Goal: Use online tool/utility: Utilize a website feature to perform a specific function

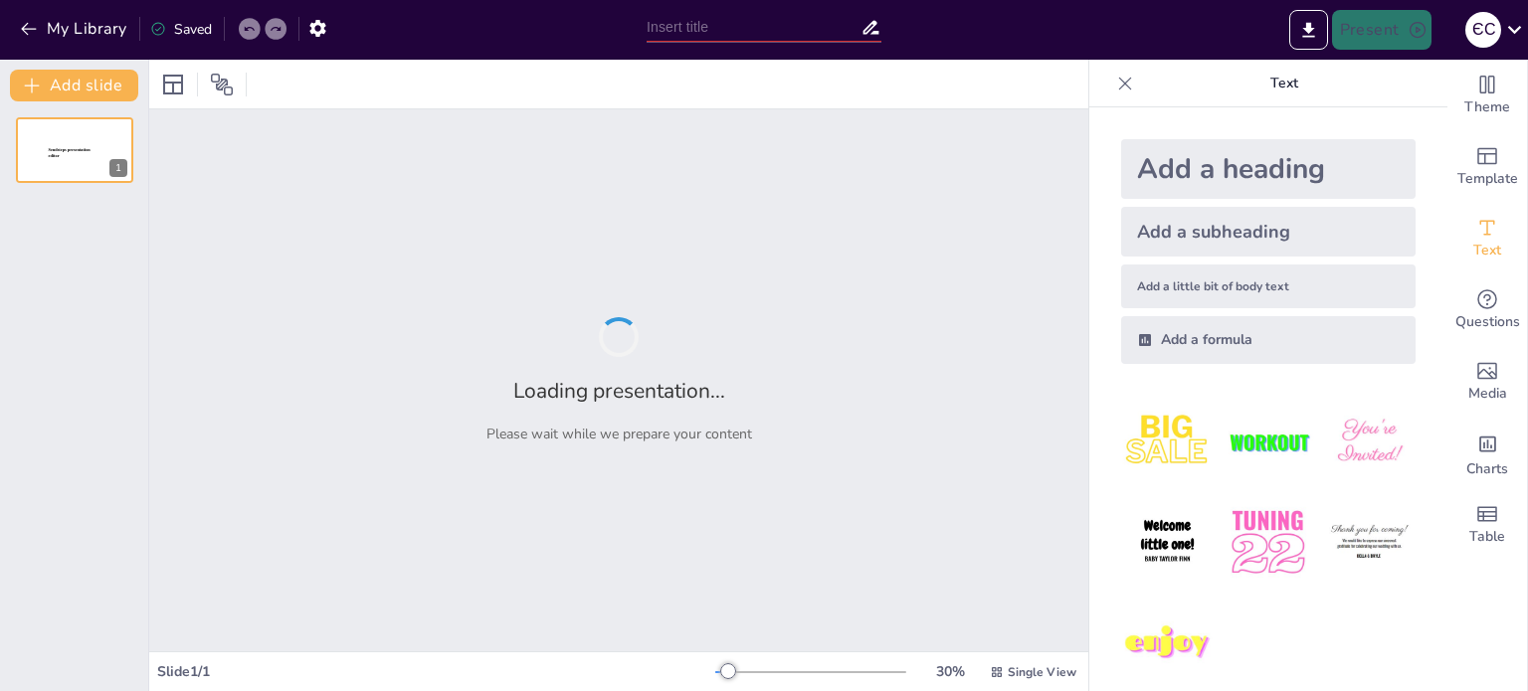
type input "Дослідження діяльності ТОВ «Іст Логістік»: Міжнародні автомобільні перевезення …"
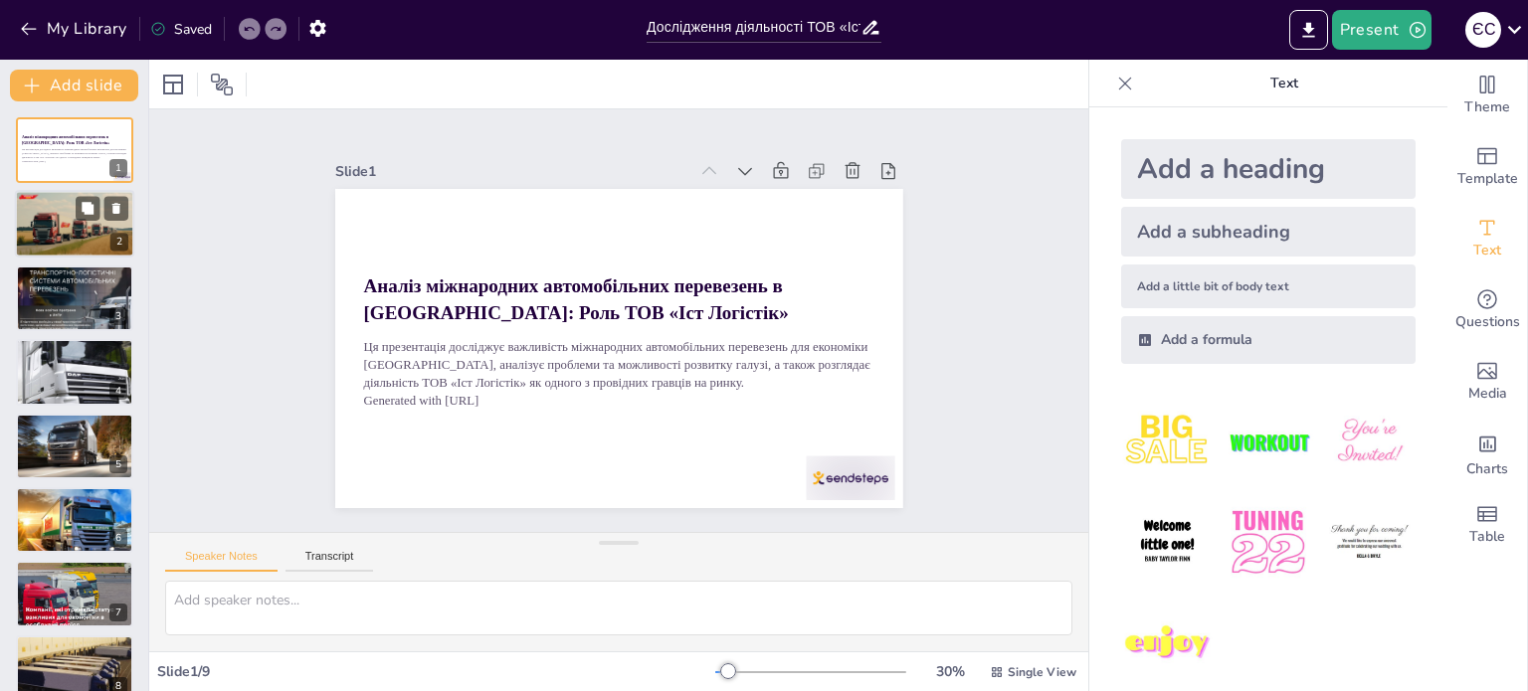
click at [86, 226] on div at bounding box center [74, 225] width 121 height 68
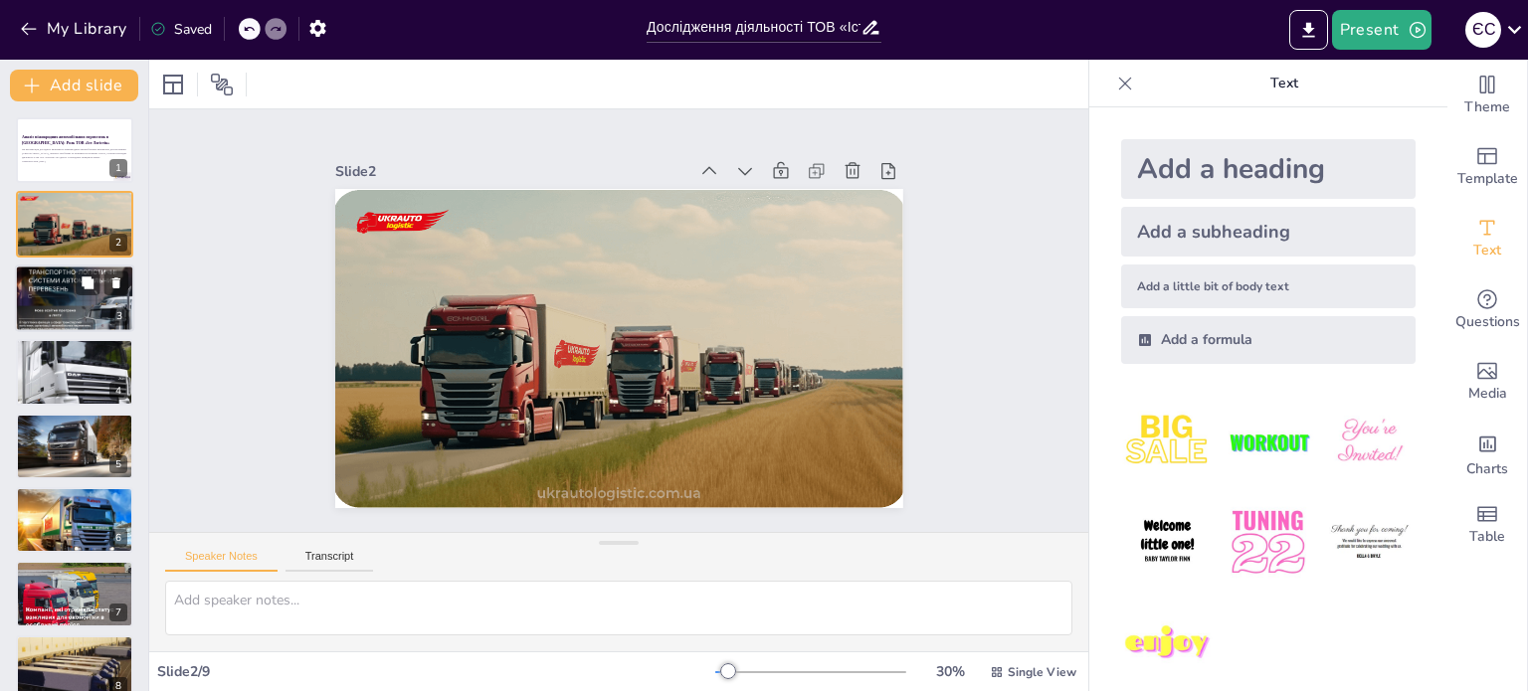
click at [71, 294] on div at bounding box center [74, 298] width 119 height 119
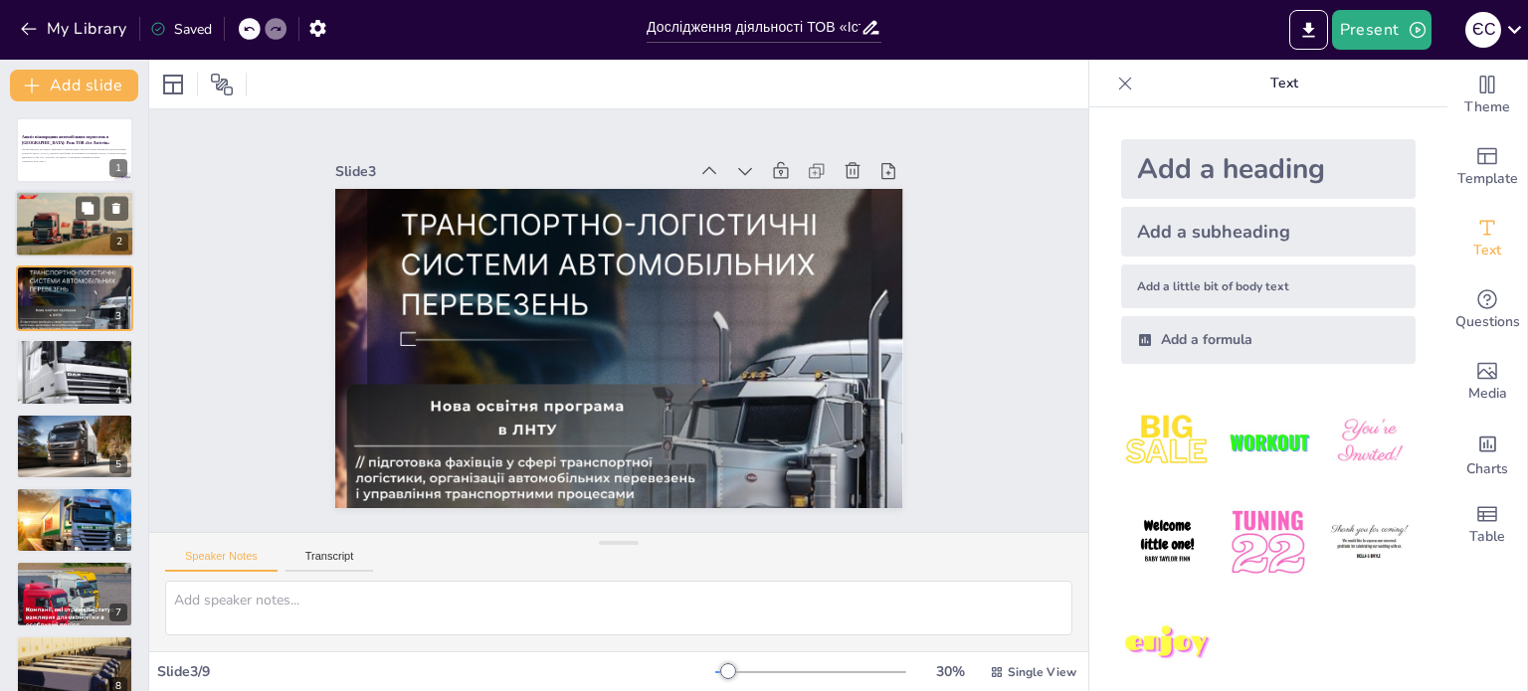
click at [64, 234] on div at bounding box center [74, 225] width 121 height 68
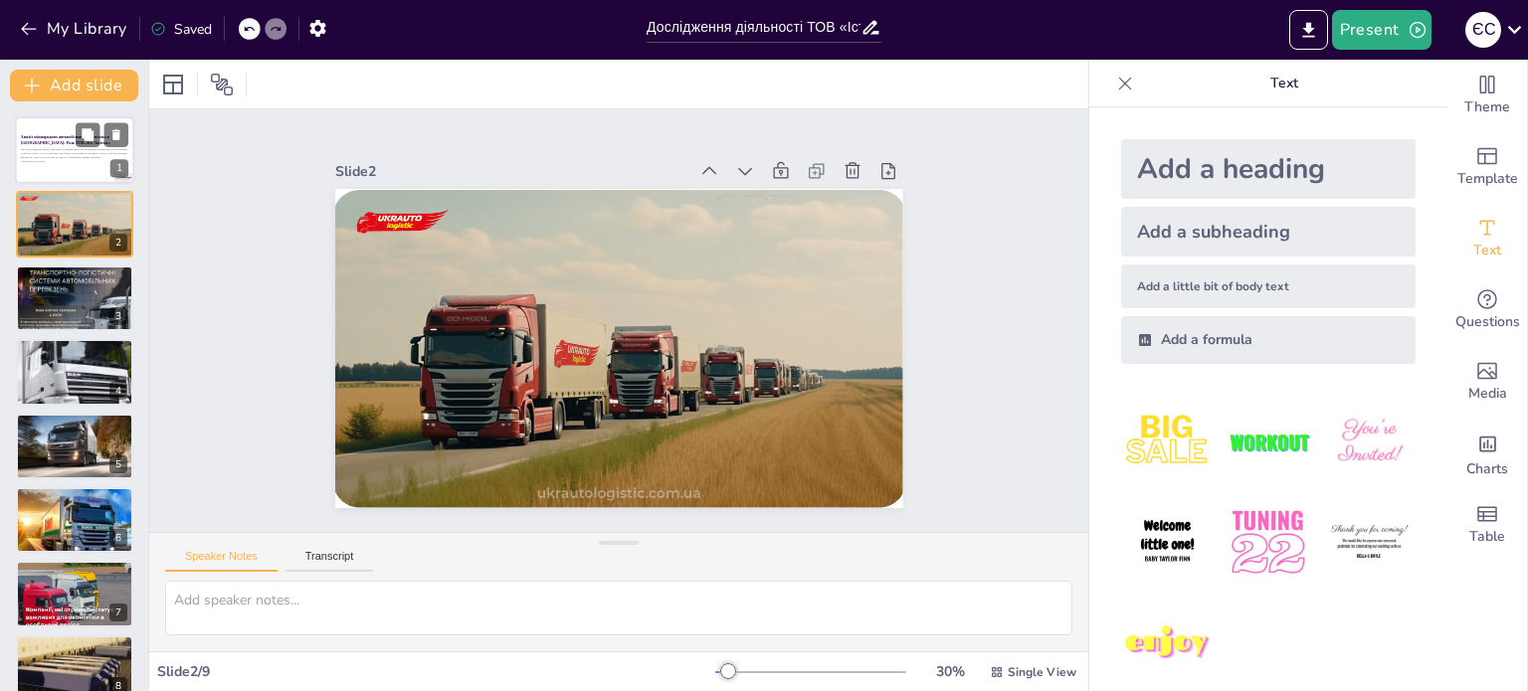
click at [55, 154] on p "Ця презентація досліджує важливість міжнародних автомобільних перевезень для ек…" at bounding box center [74, 153] width 107 height 11
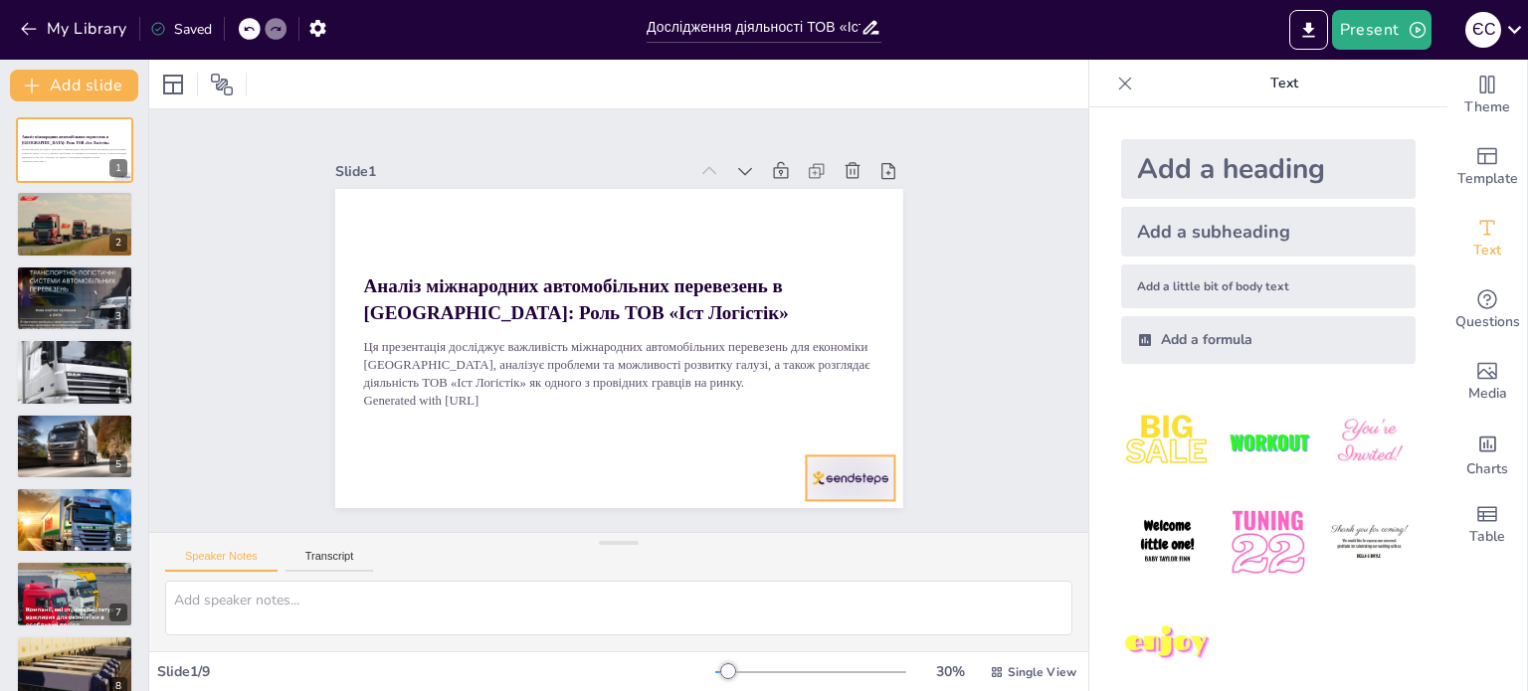
click at [640, 550] on div at bounding box center [598, 599] width 83 height 99
click at [563, 564] on icon at bounding box center [550, 577] width 26 height 26
click at [63, 220] on div at bounding box center [74, 225] width 121 height 68
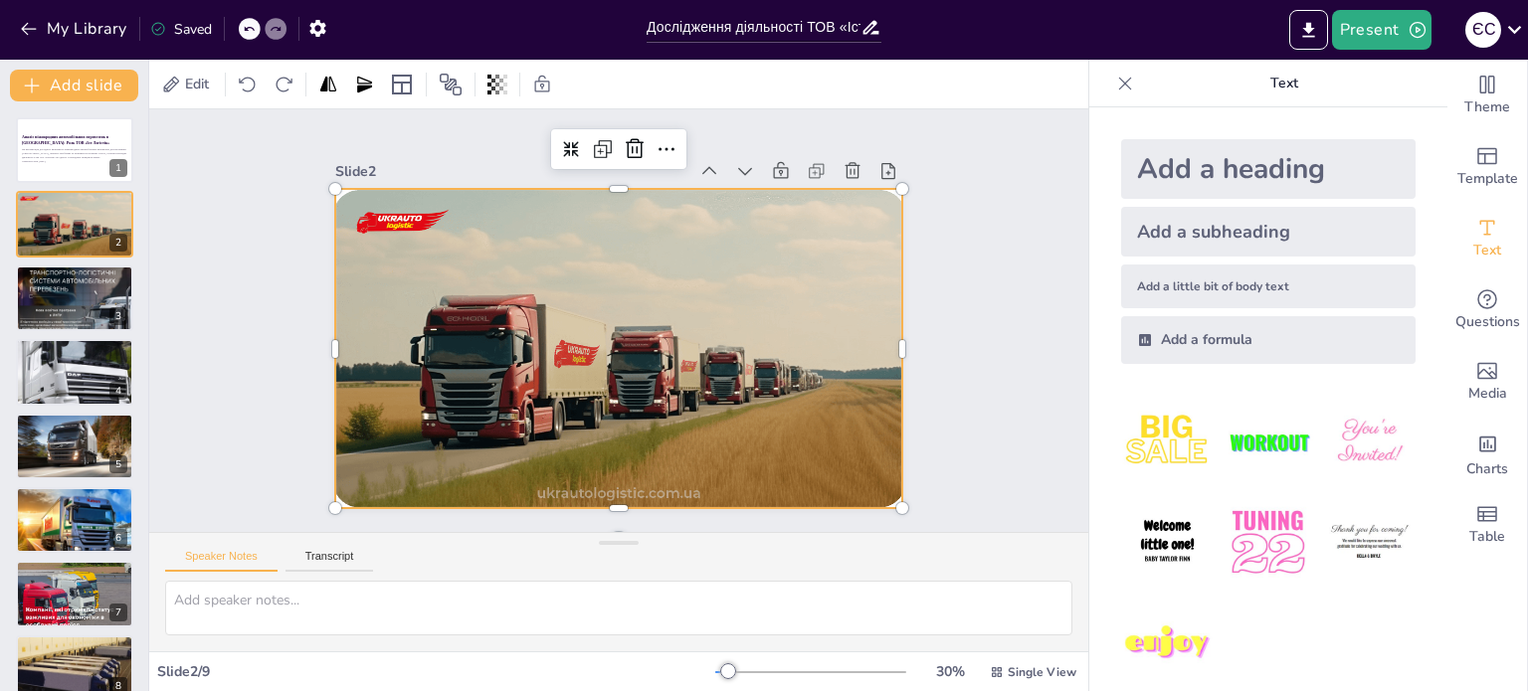
click at [402, 225] on div at bounding box center [591, 323] width 378 height 607
click at [82, 289] on button at bounding box center [88, 283] width 24 height 24
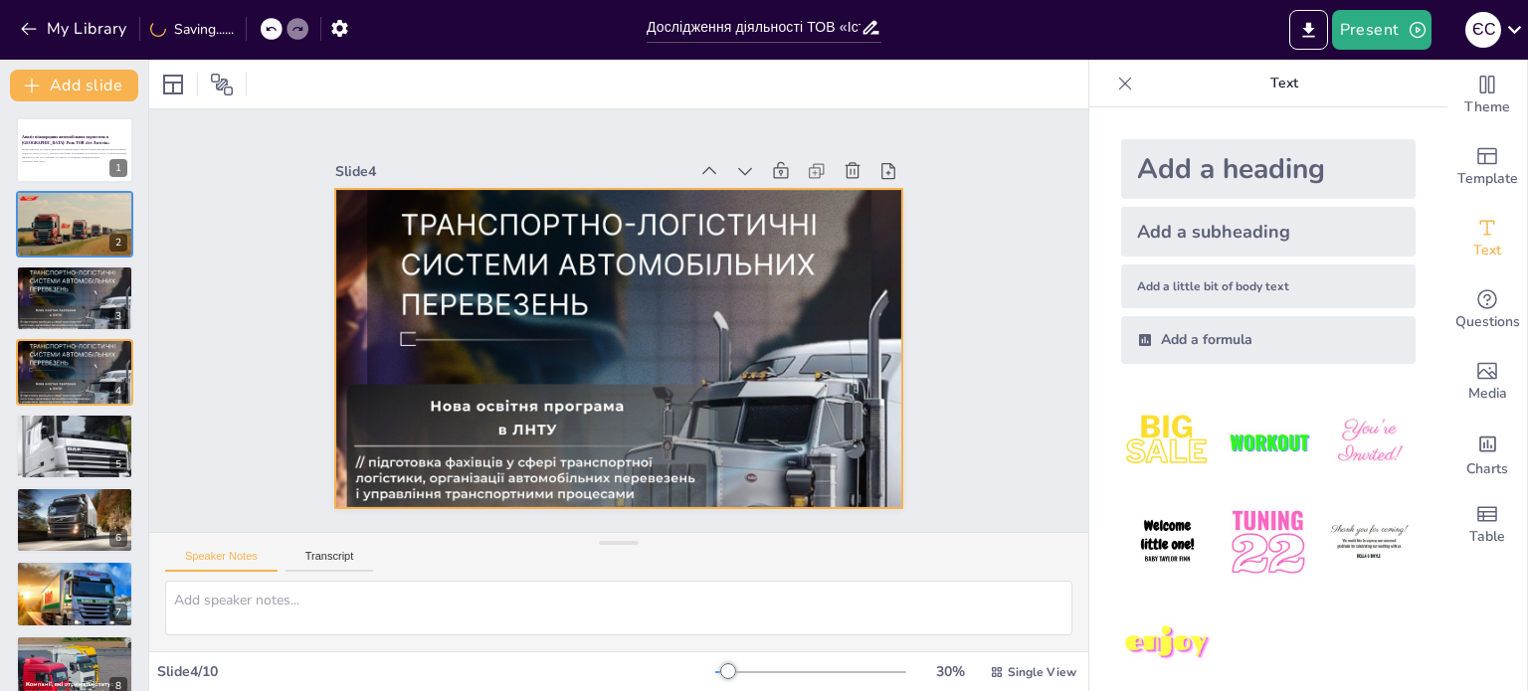
click at [744, 376] on div at bounding box center [592, 329] width 715 height 715
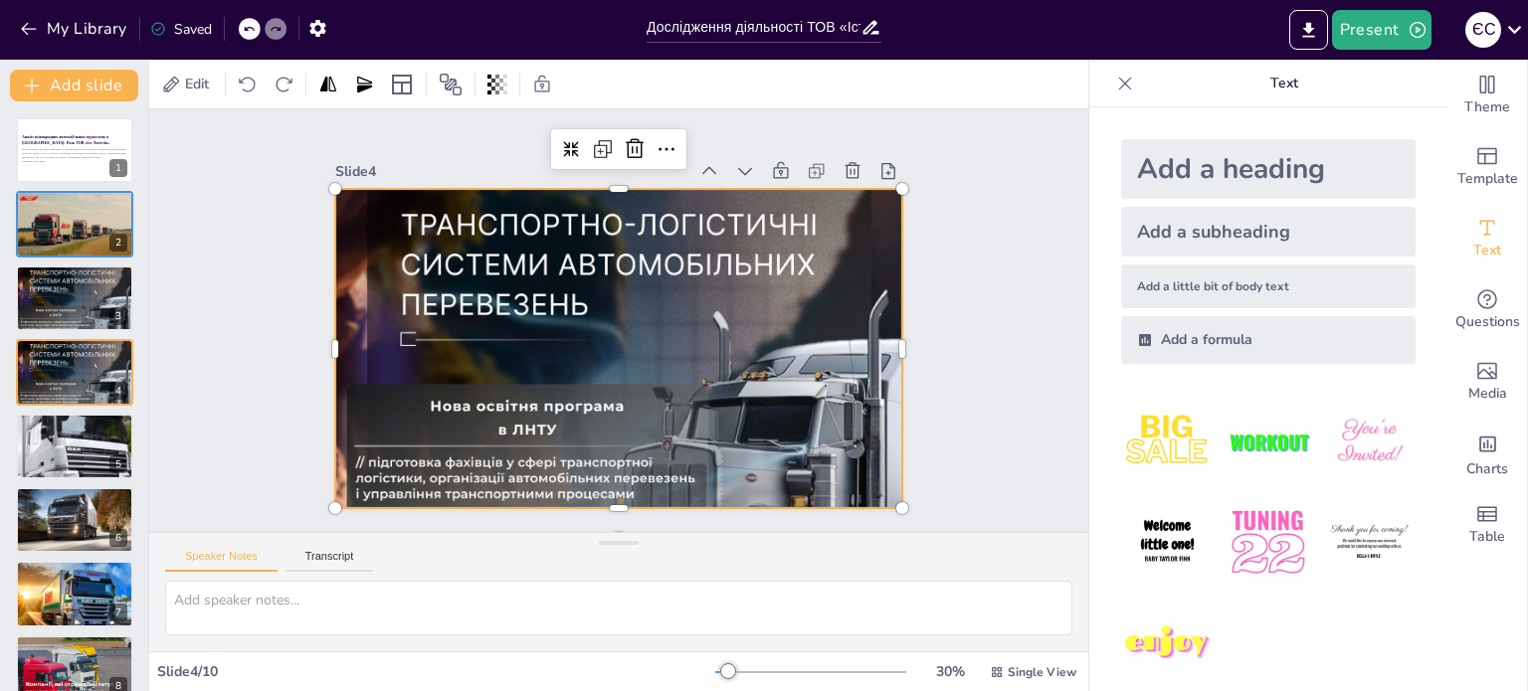
click at [744, 376] on div at bounding box center [596, 336] width 793 height 793
click at [207, 354] on div "Slide 1 Аналіз міжнародних автомобільних перевезень в [GEOGRAPHIC_DATA]: Роль Т…" at bounding box center [618, 321] width 943 height 981
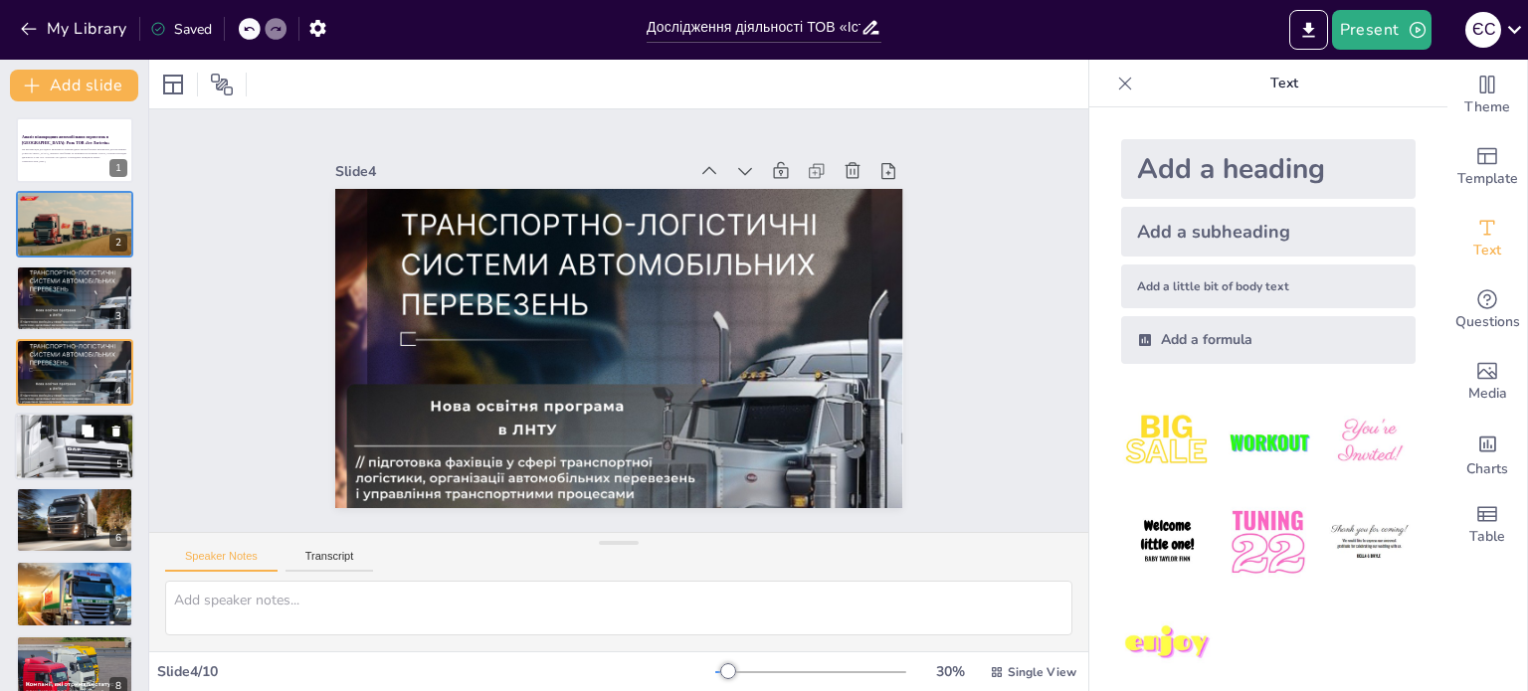
click at [52, 437] on div at bounding box center [74, 446] width 119 height 160
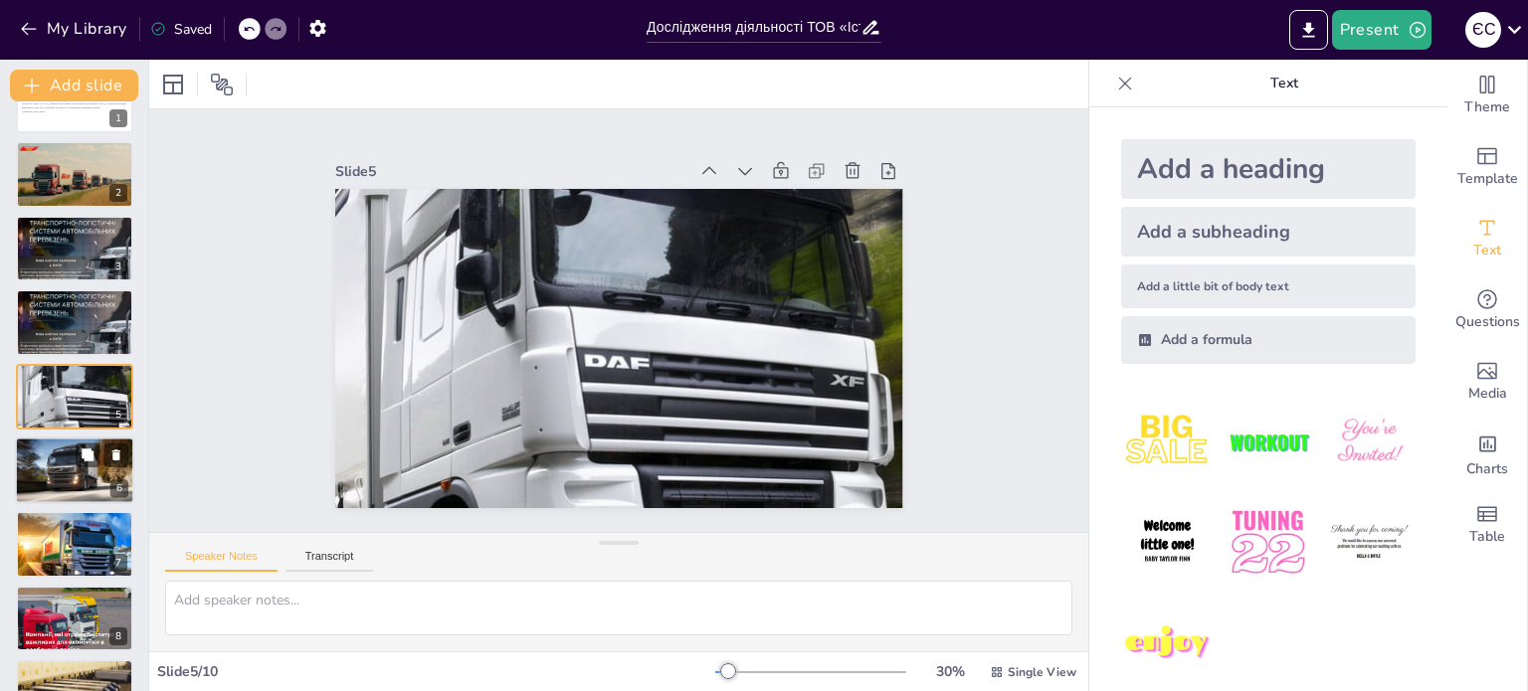
click at [52, 442] on div at bounding box center [74, 471] width 119 height 90
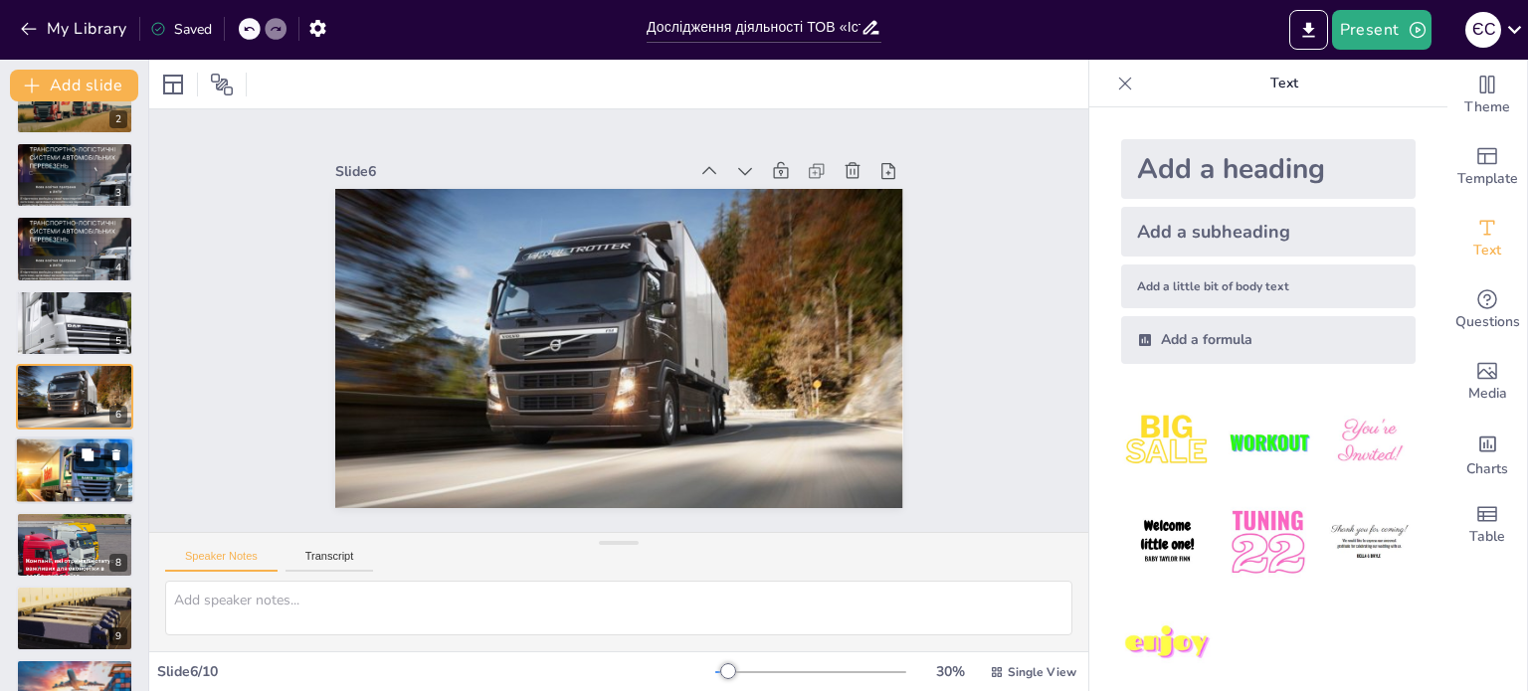
click at [48, 455] on div at bounding box center [75, 472] width 216 height 68
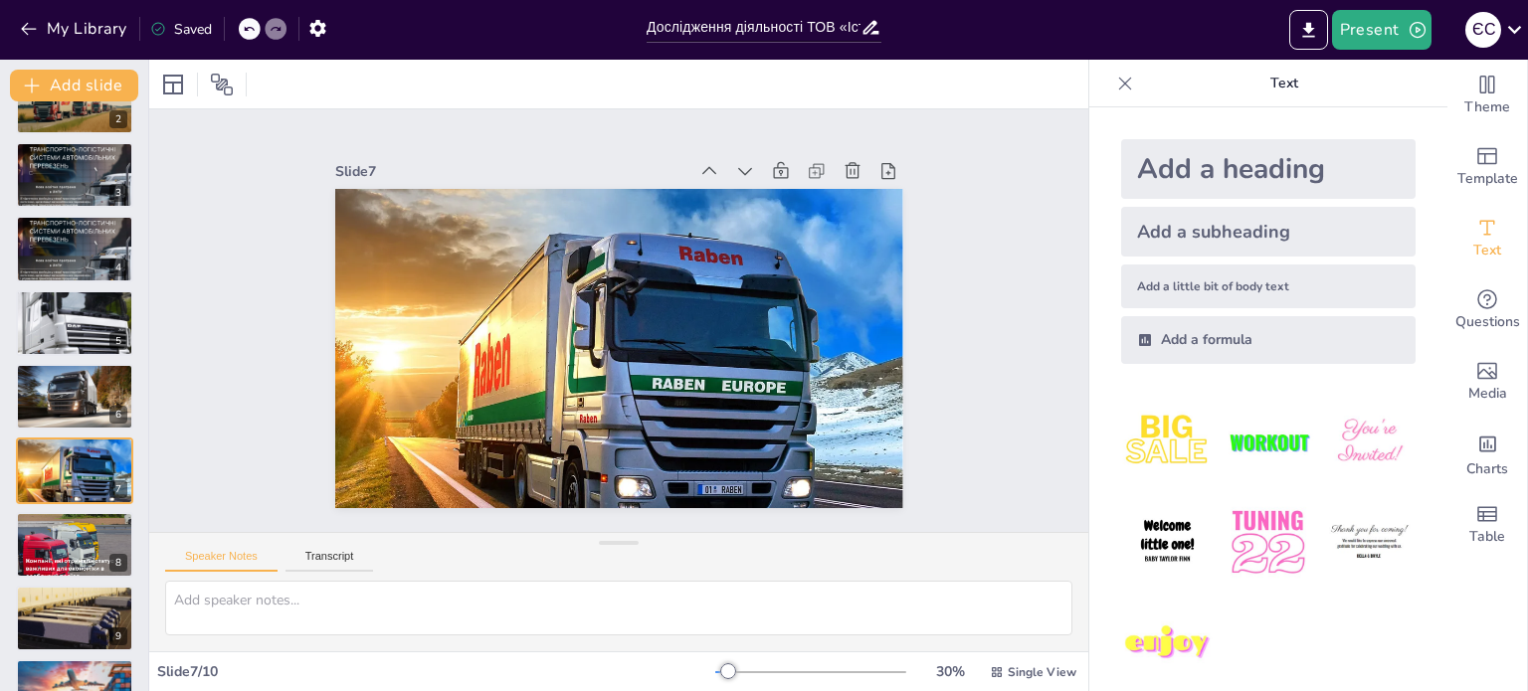
scroll to position [174, 0]
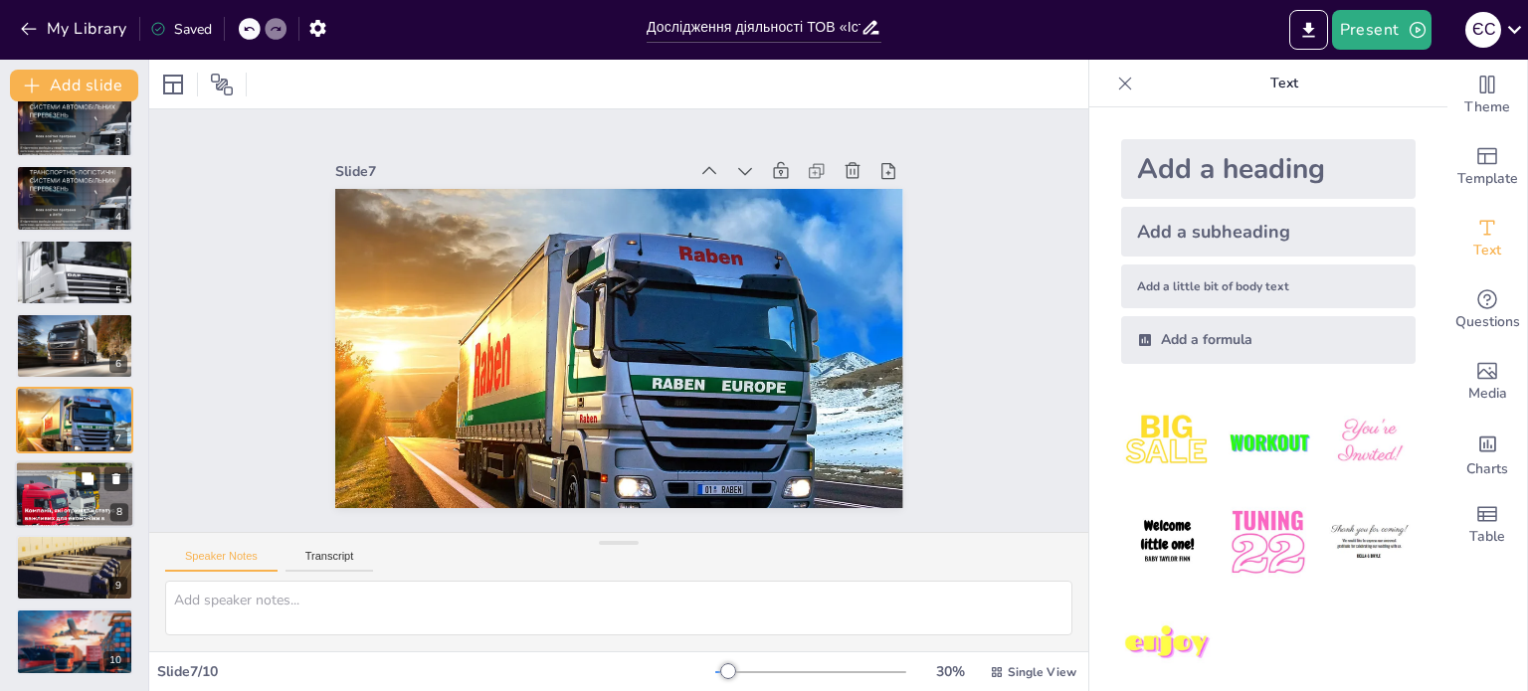
click at [41, 473] on div at bounding box center [74, 494] width 119 height 100
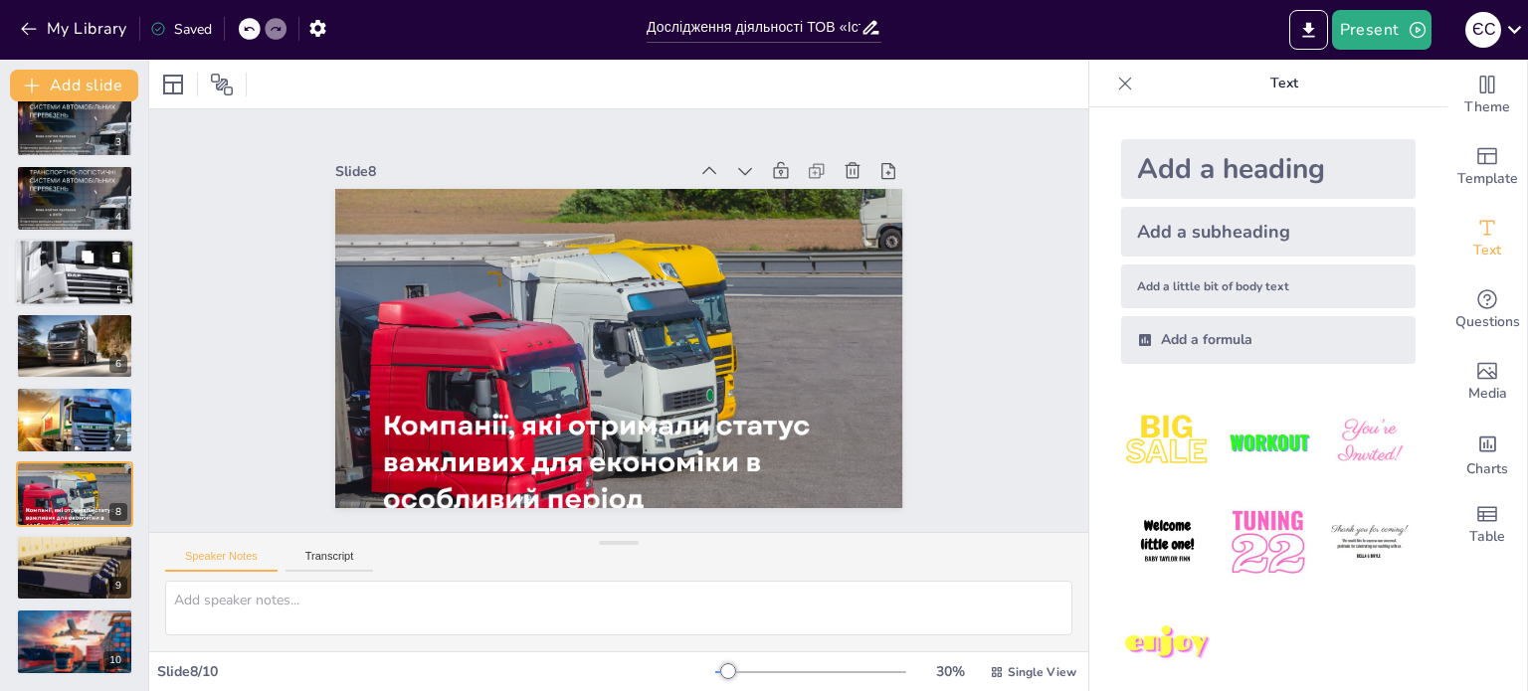
scroll to position [0, 0]
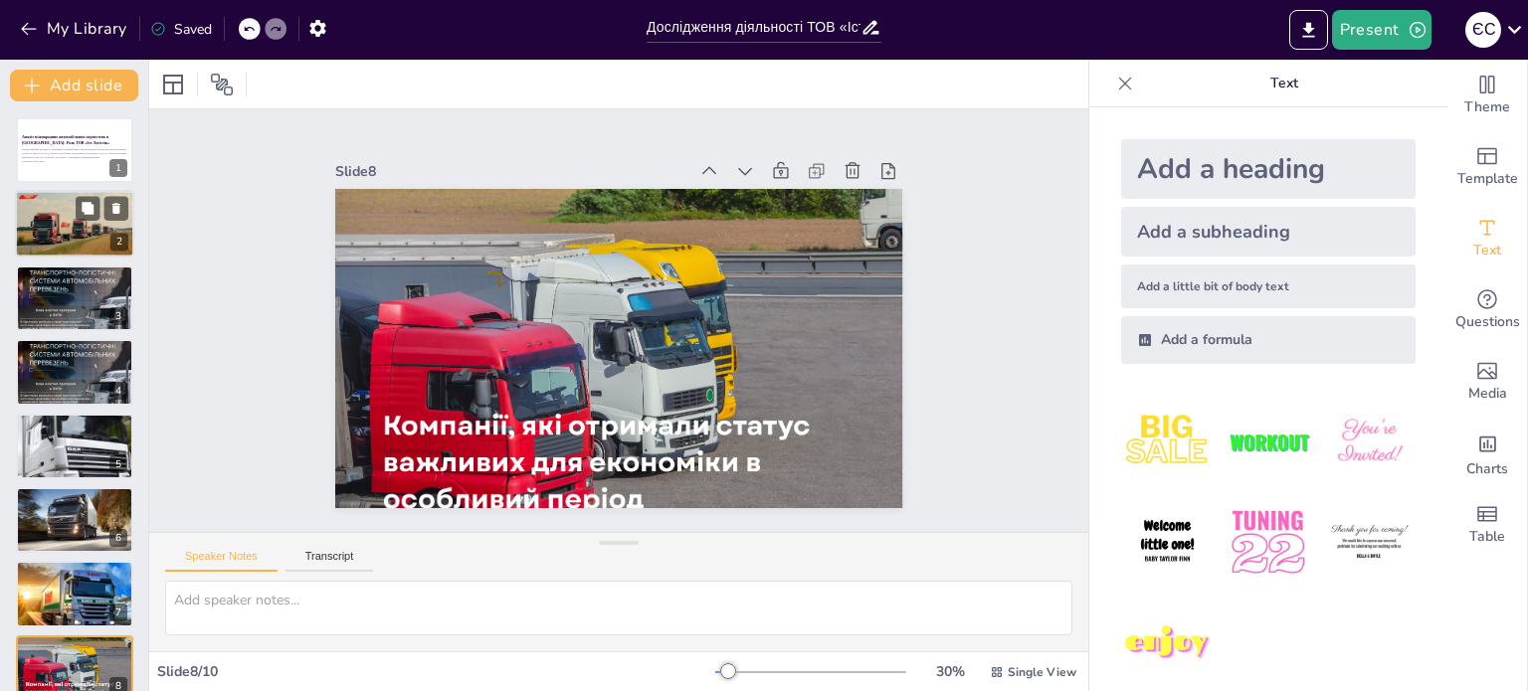
click at [64, 239] on div at bounding box center [74, 225] width 121 height 68
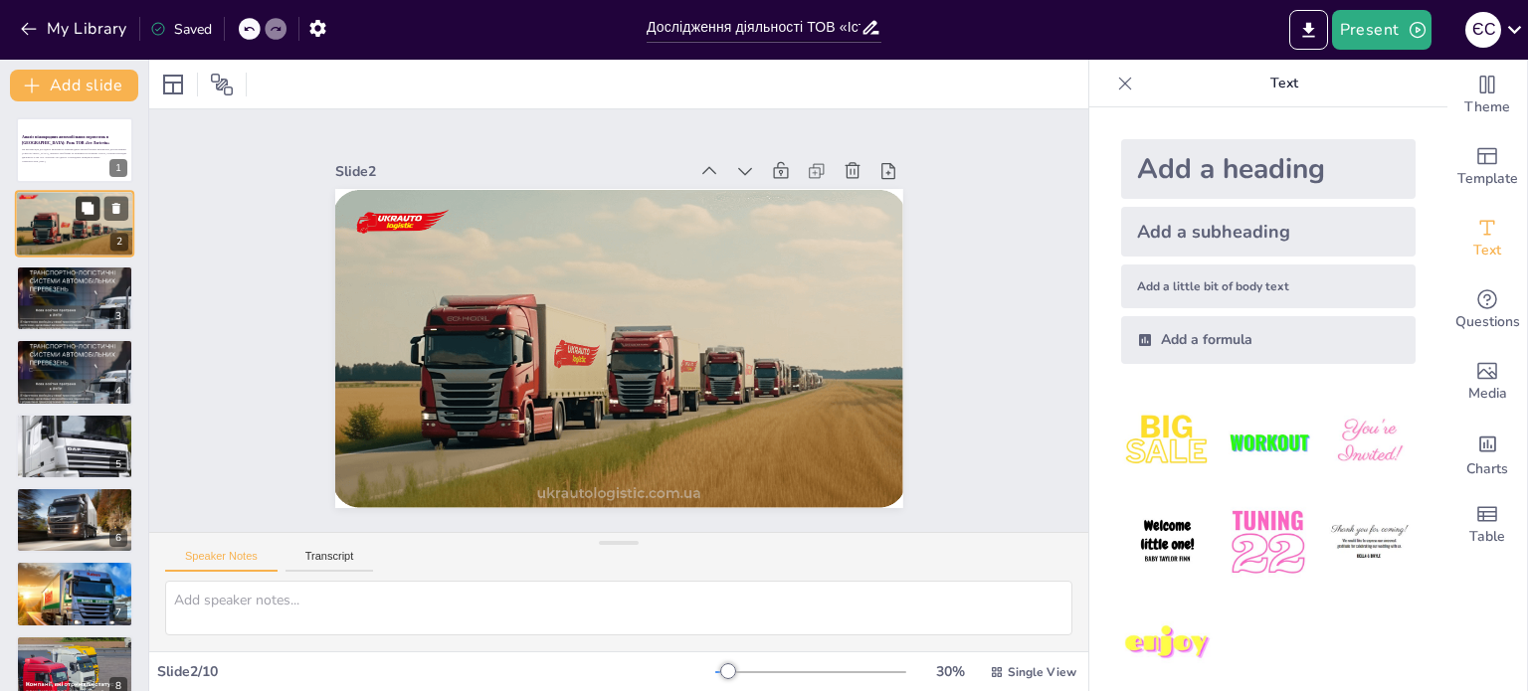
click at [86, 213] on icon at bounding box center [88, 209] width 12 height 12
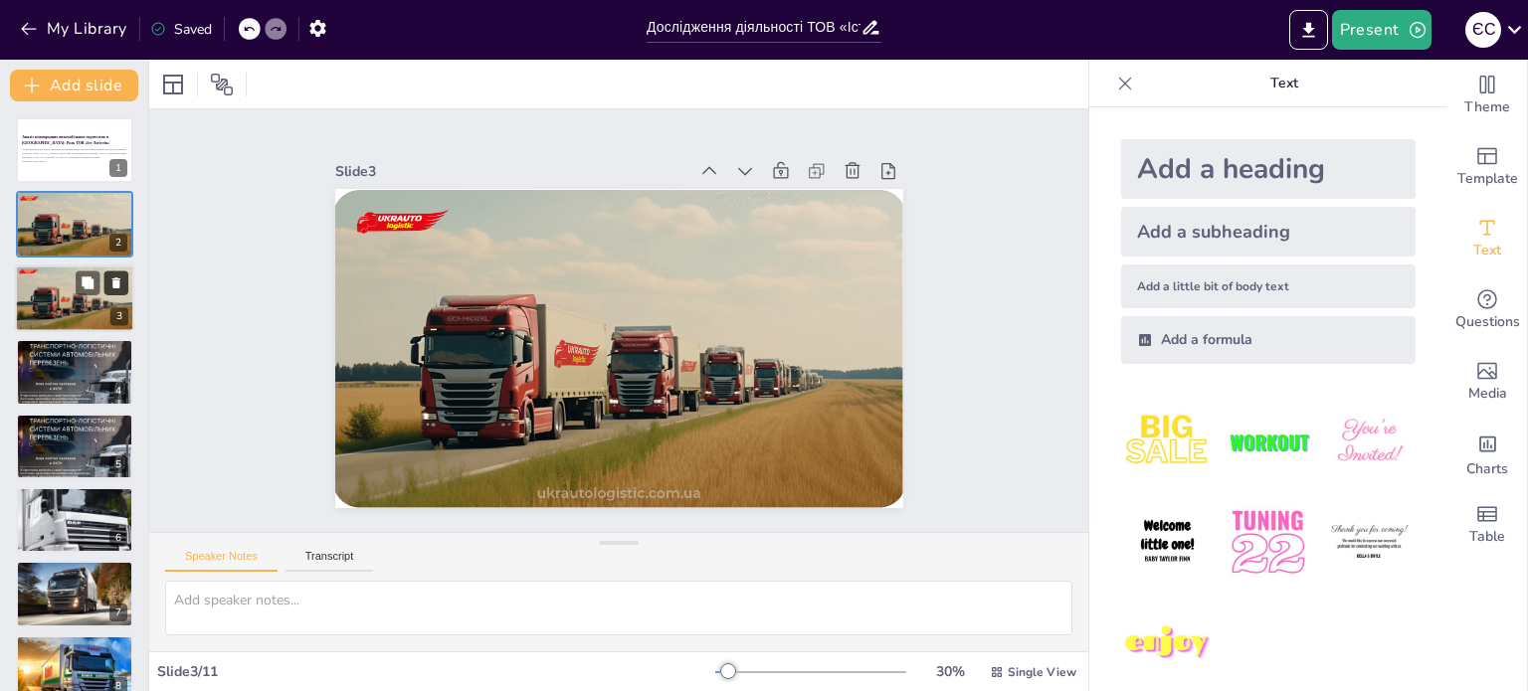
click at [116, 285] on icon at bounding box center [116, 282] width 8 height 11
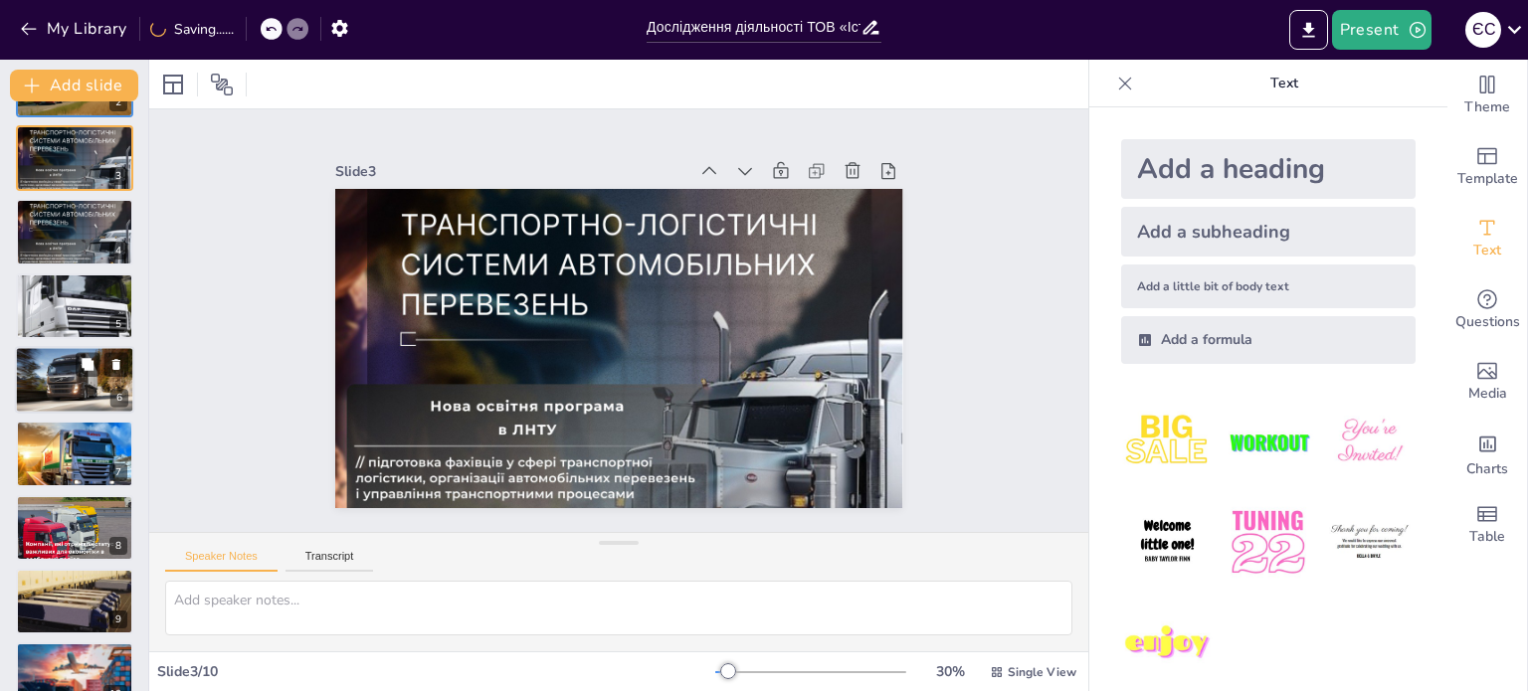
scroll to position [173, 0]
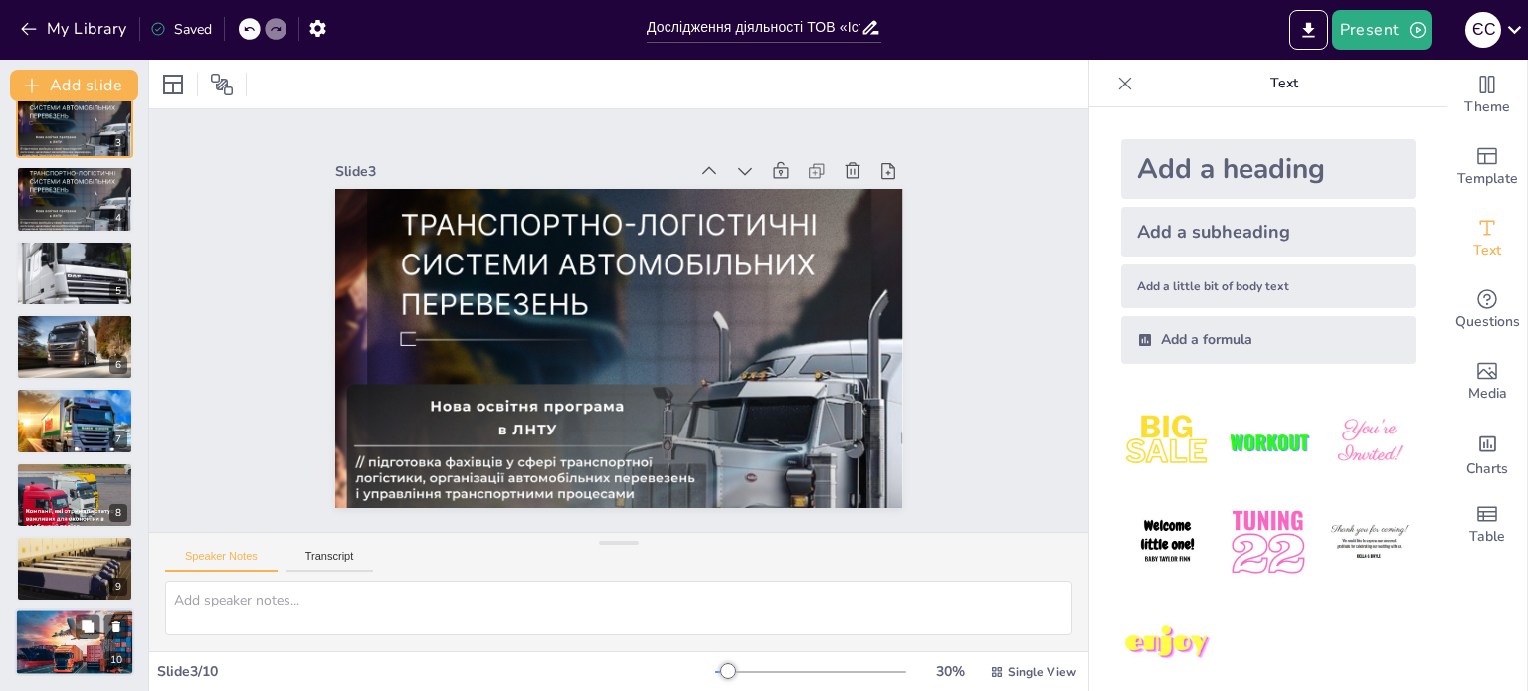
click at [65, 650] on div at bounding box center [74, 644] width 126 height 68
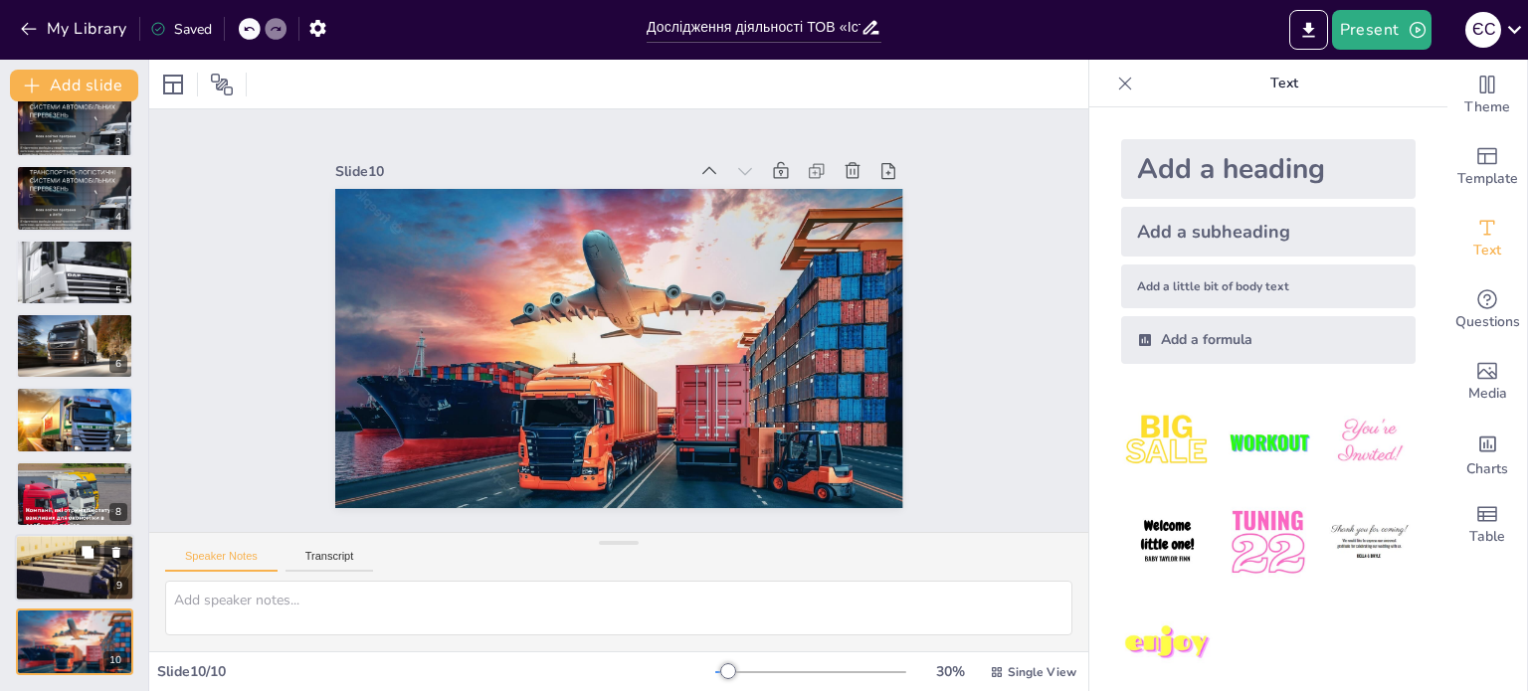
click at [56, 580] on div at bounding box center [74, 568] width 183 height 68
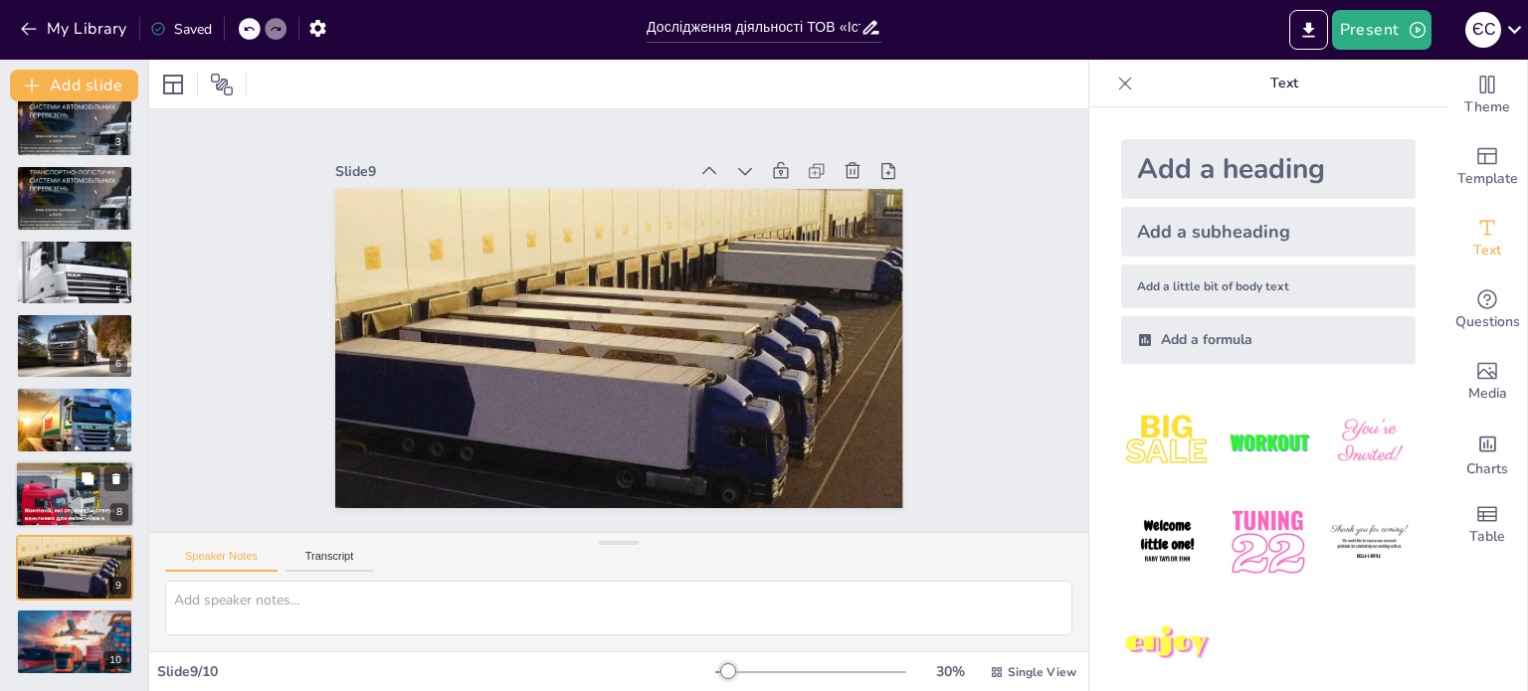
click at [68, 501] on div at bounding box center [74, 494] width 119 height 100
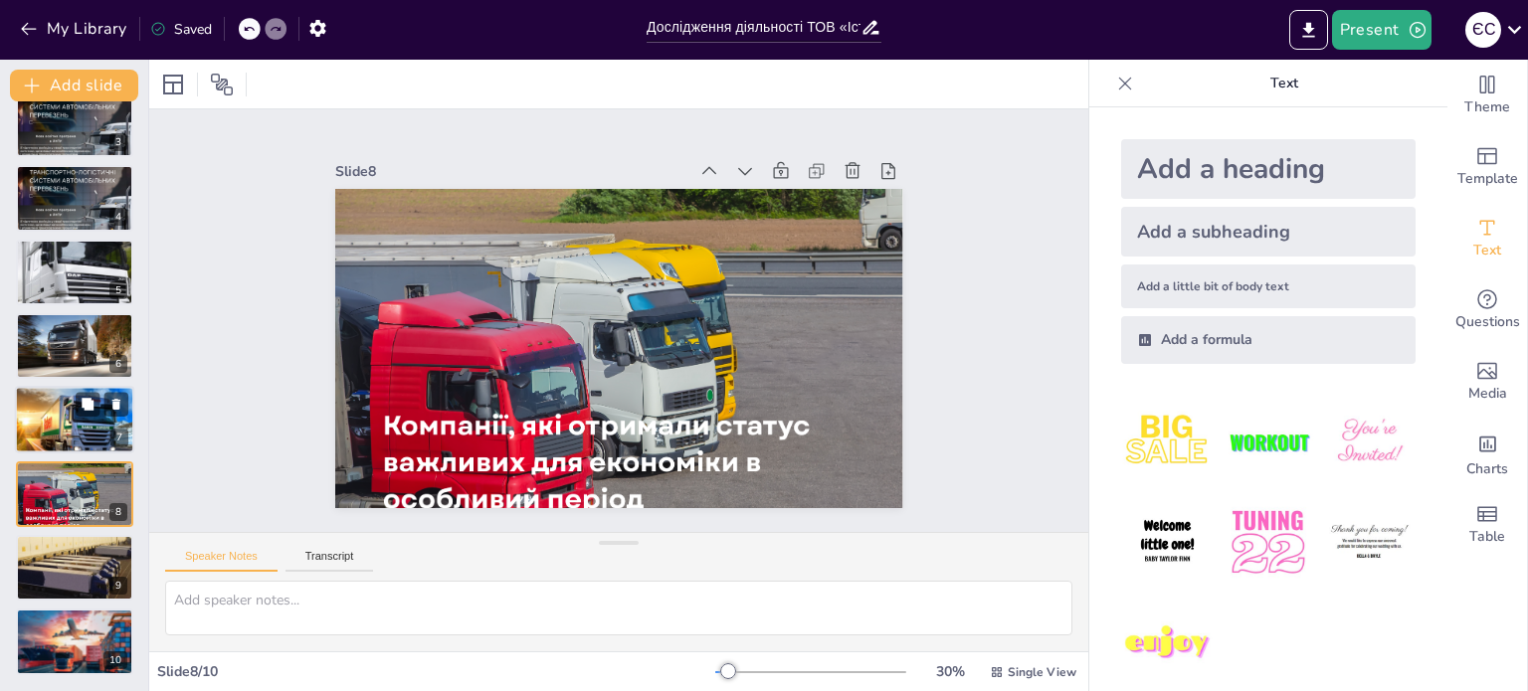
click at [59, 432] on div at bounding box center [75, 421] width 216 height 68
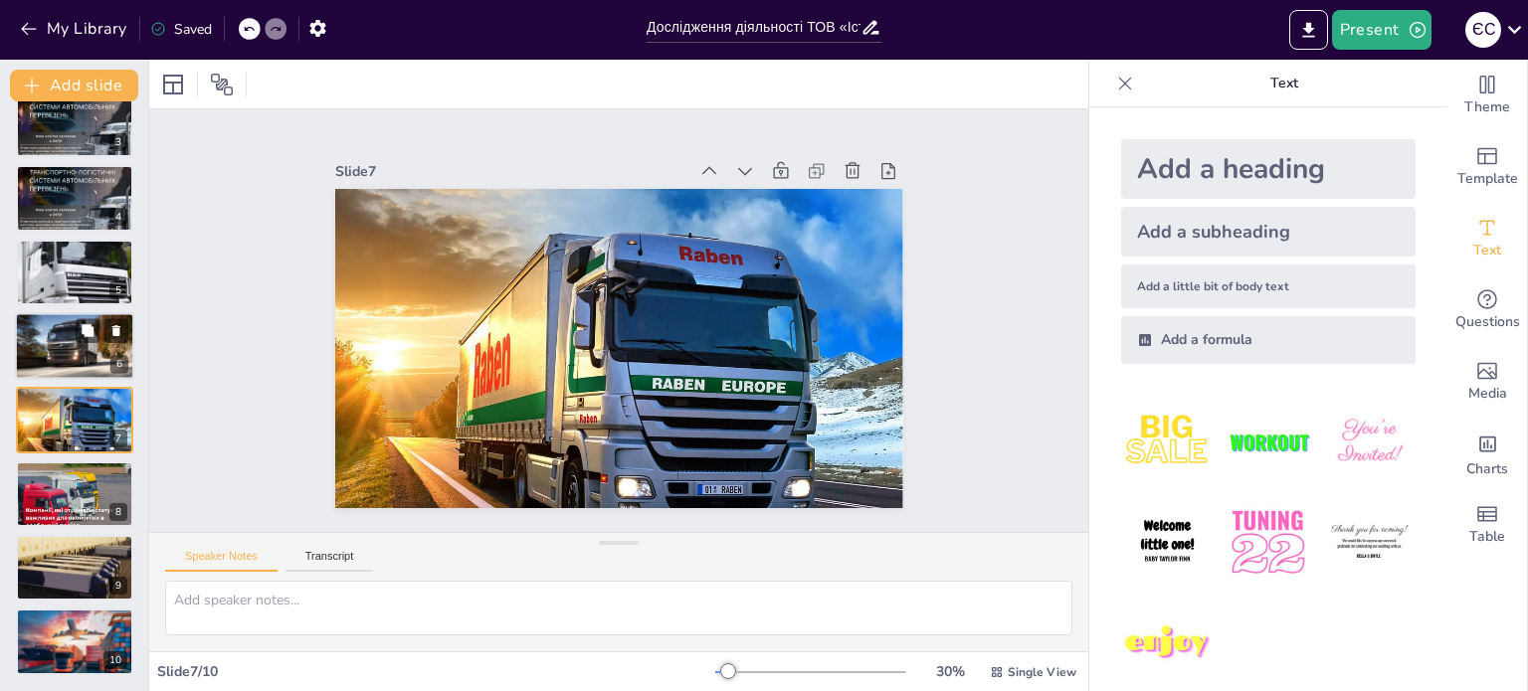
click at [49, 349] on div at bounding box center [74, 346] width 119 height 90
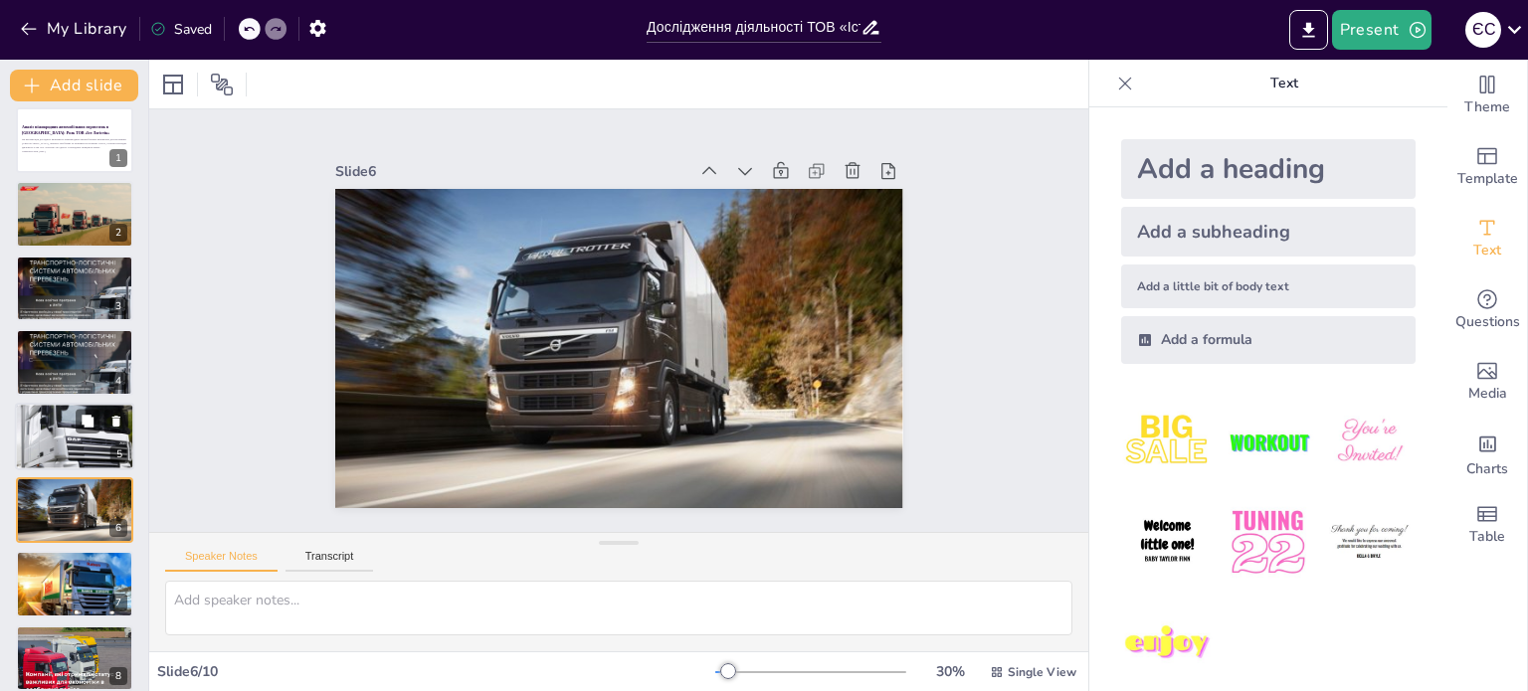
scroll to position [0, 0]
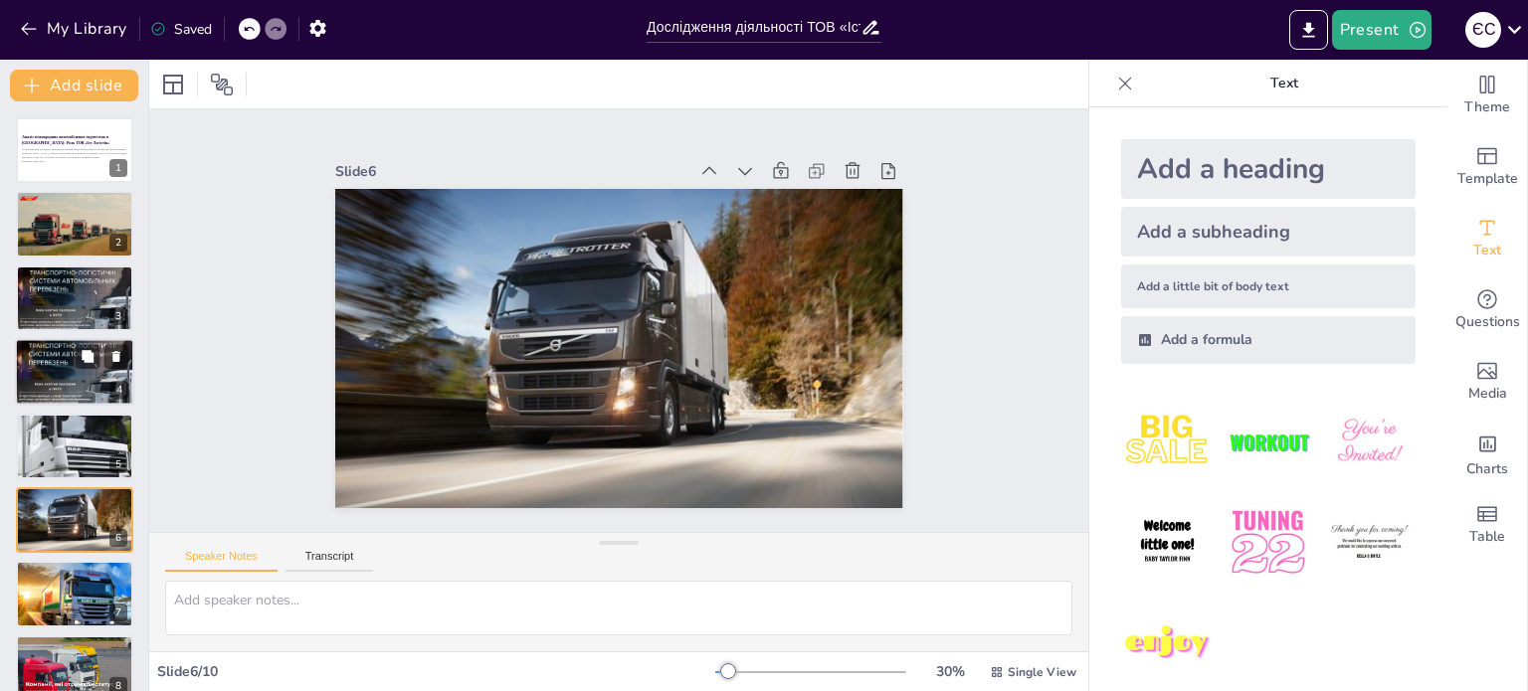
click at [56, 374] on div at bounding box center [74, 371] width 119 height 119
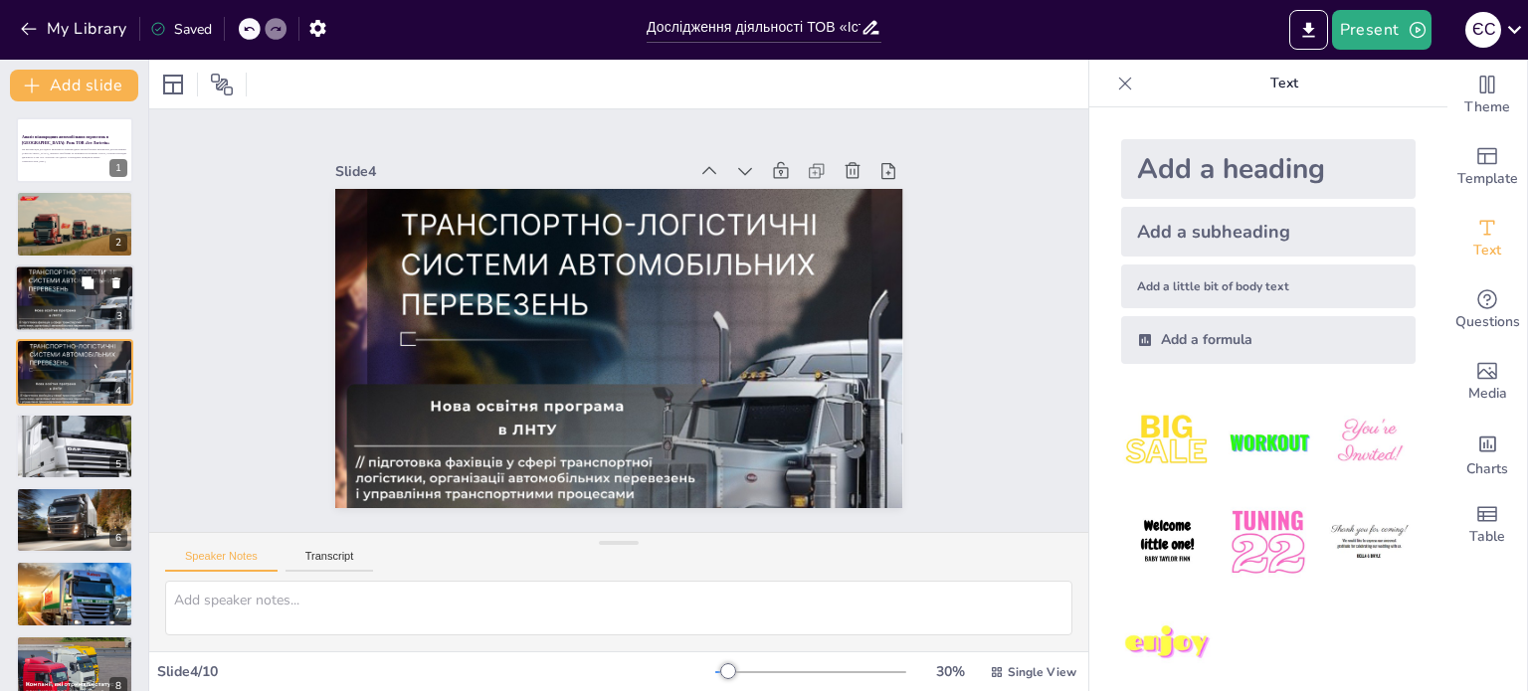
click at [56, 305] on div at bounding box center [74, 298] width 119 height 119
